Goal: Information Seeking & Learning: Learn about a topic

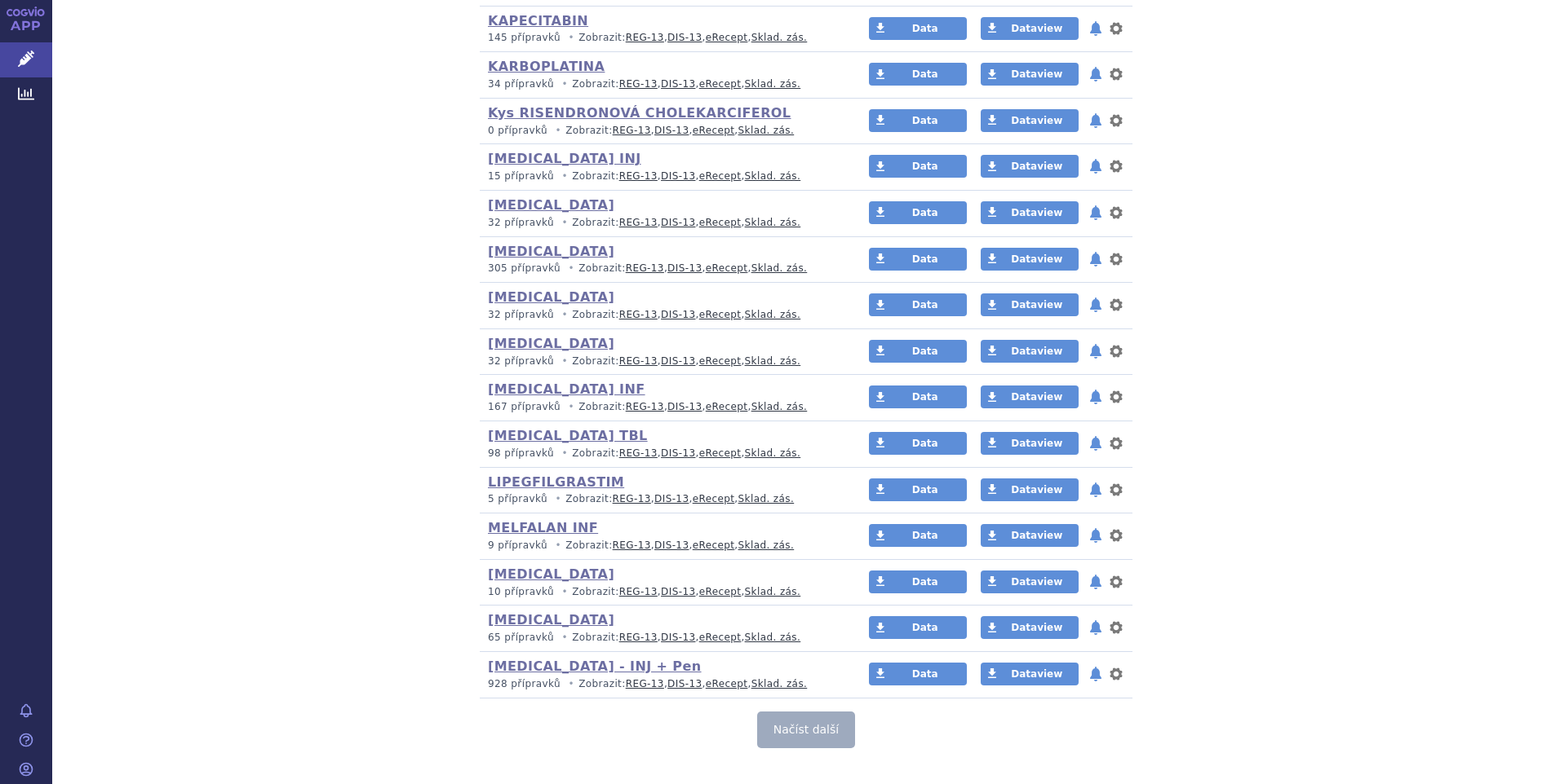
scroll to position [4472, 0]
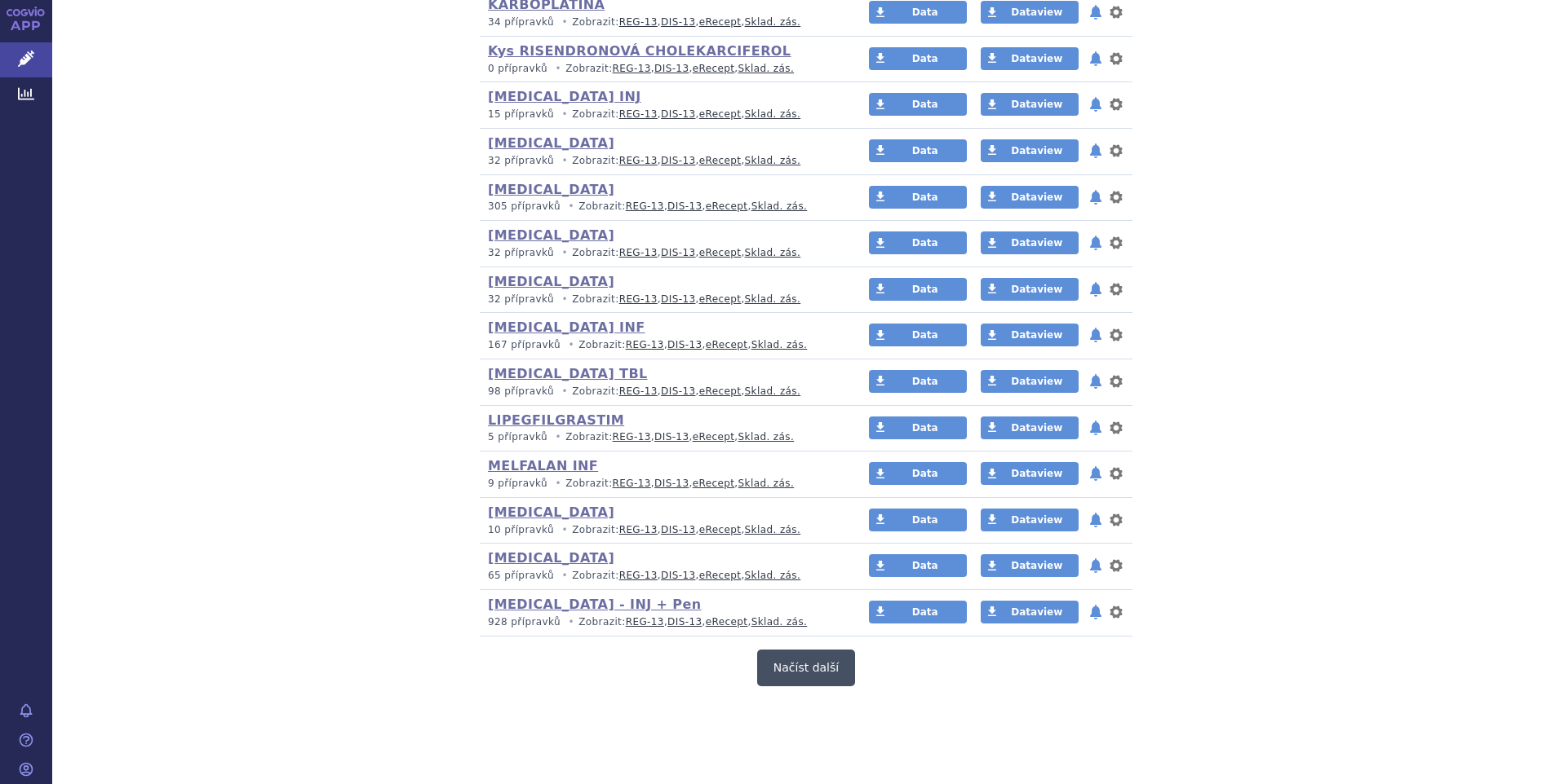
click at [793, 679] on button "Načíst další" at bounding box center [805, 668] width 98 height 36
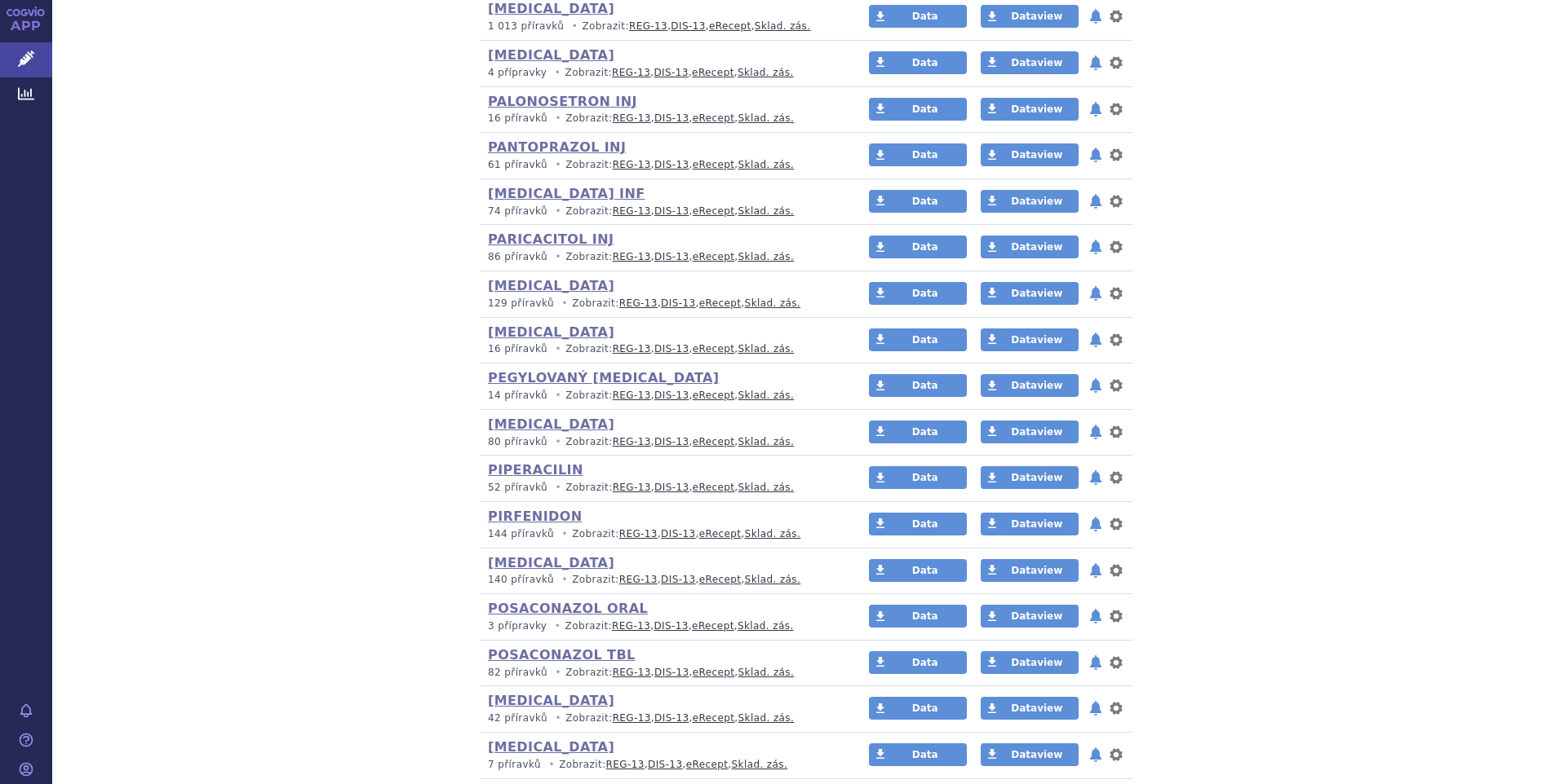
scroll to position [5859, 0]
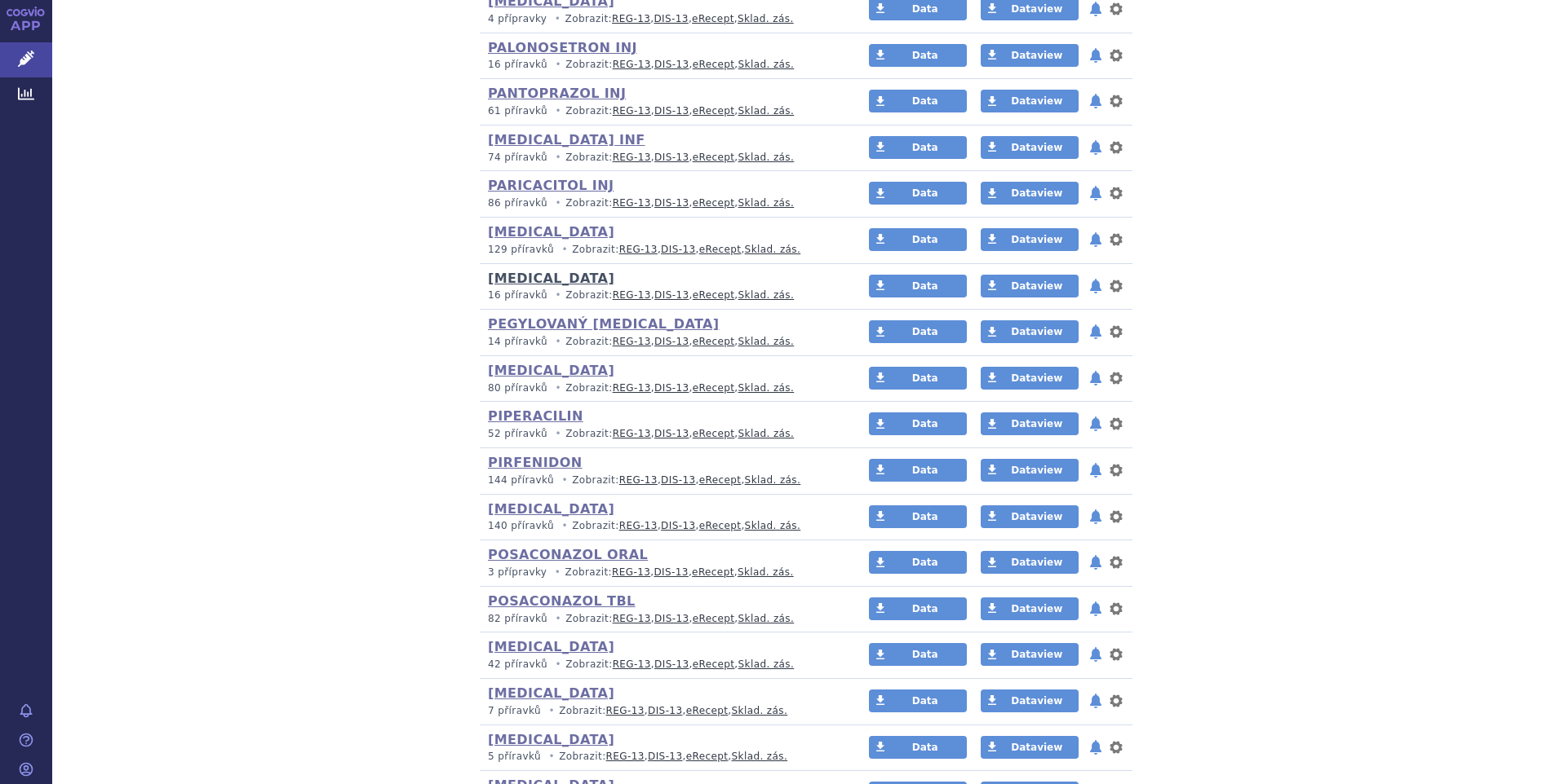
click at [536, 276] on link "[MEDICAL_DATA]" at bounding box center [551, 278] width 126 height 16
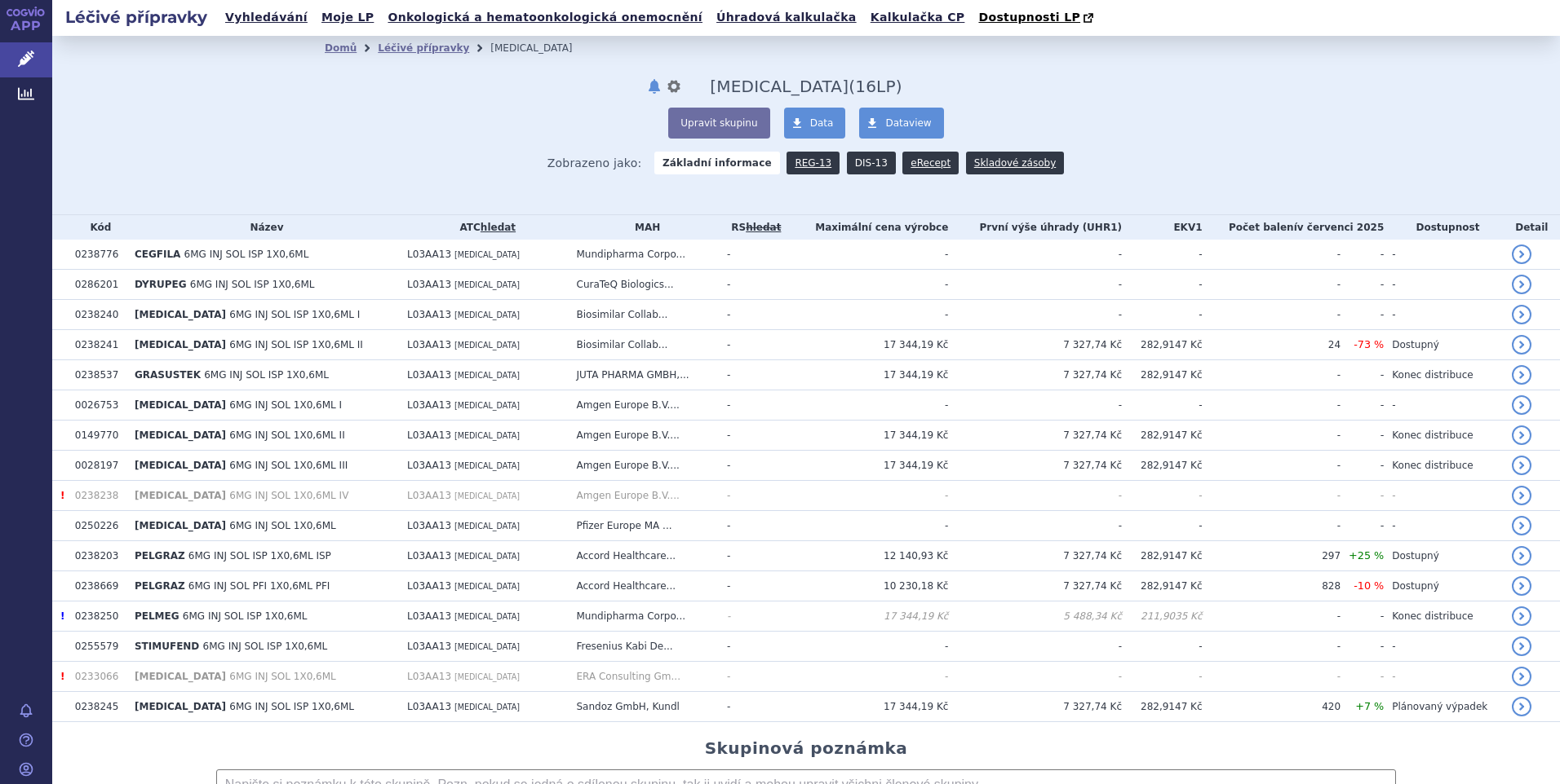
click at [862, 167] on link "DIS-13" at bounding box center [871, 163] width 49 height 22
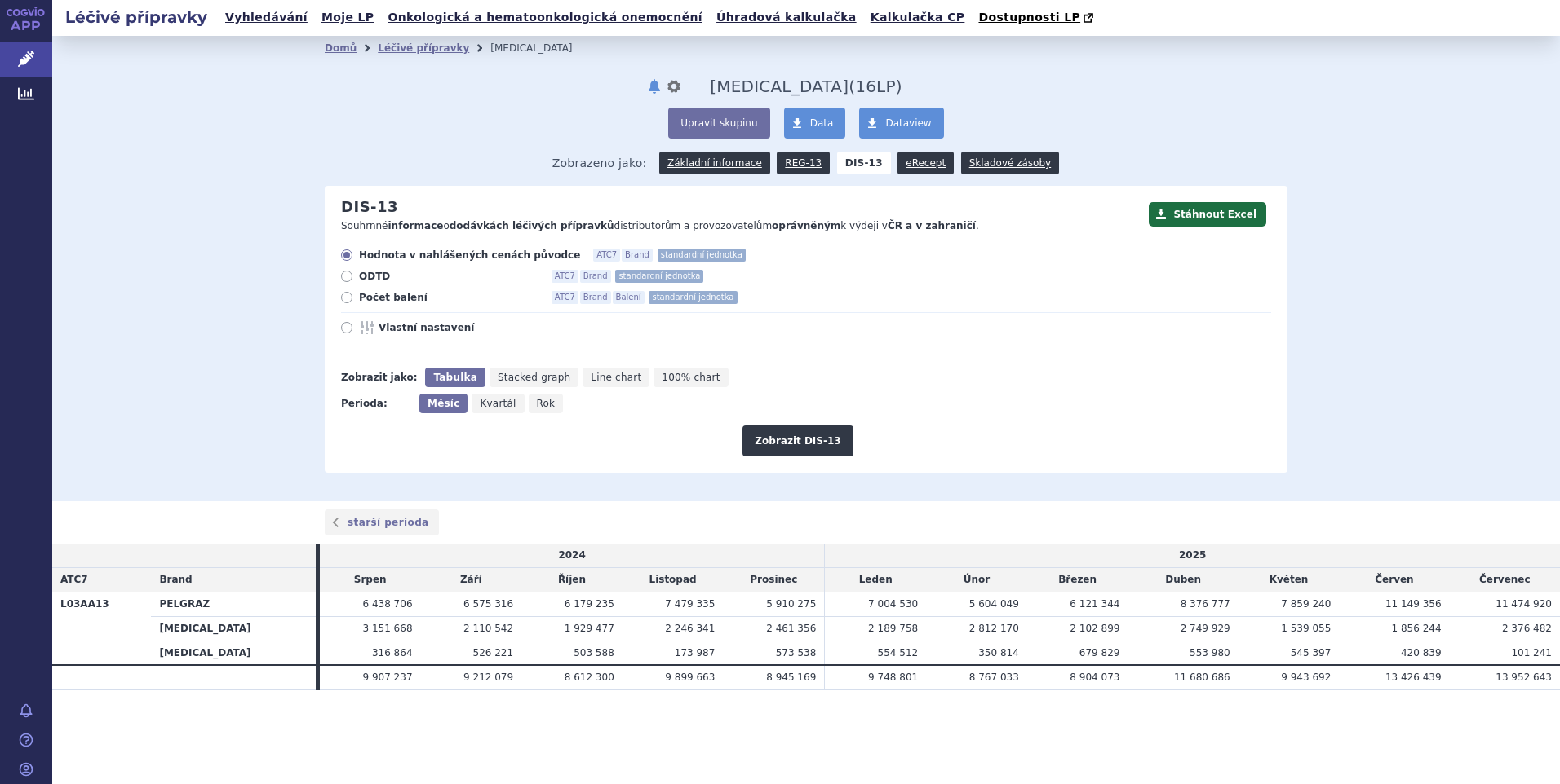
click at [359, 301] on span "Počet balení" at bounding box center [449, 297] width 180 height 13
click at [353, 301] on input "Počet balení ATC7 Brand Balení standardní jednotka" at bounding box center [348, 300] width 10 height 10
radio input "true"
click at [770, 440] on button "Zobrazit DIS-13" at bounding box center [796, 441] width 110 height 31
